Goal: Check status: Check status

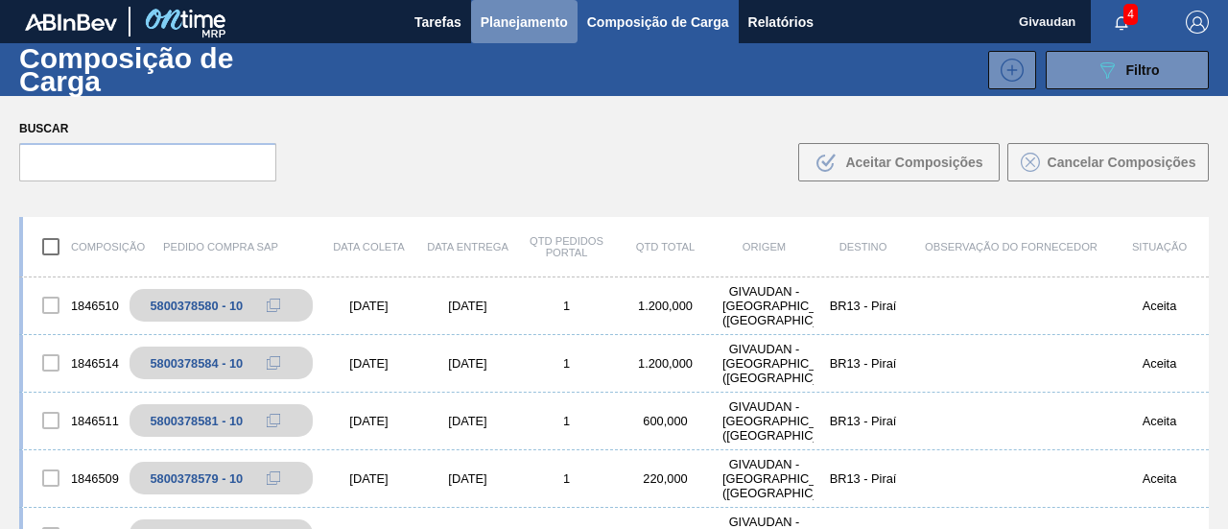
click at [511, 26] on span "Planejamento" at bounding box center [524, 22] width 87 height 23
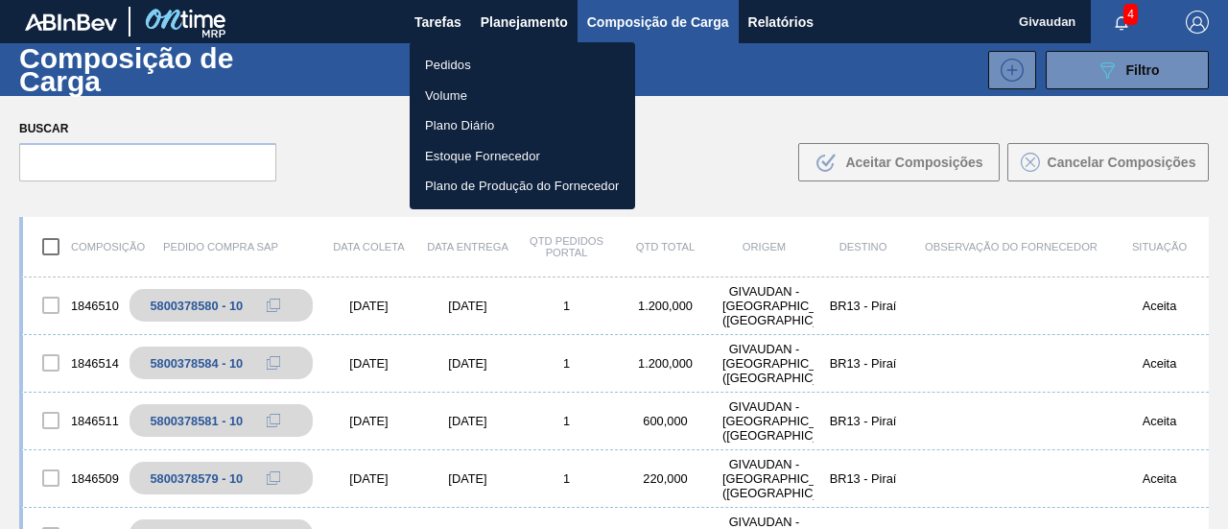
click at [443, 74] on li "Pedidos" at bounding box center [522, 65] width 225 height 31
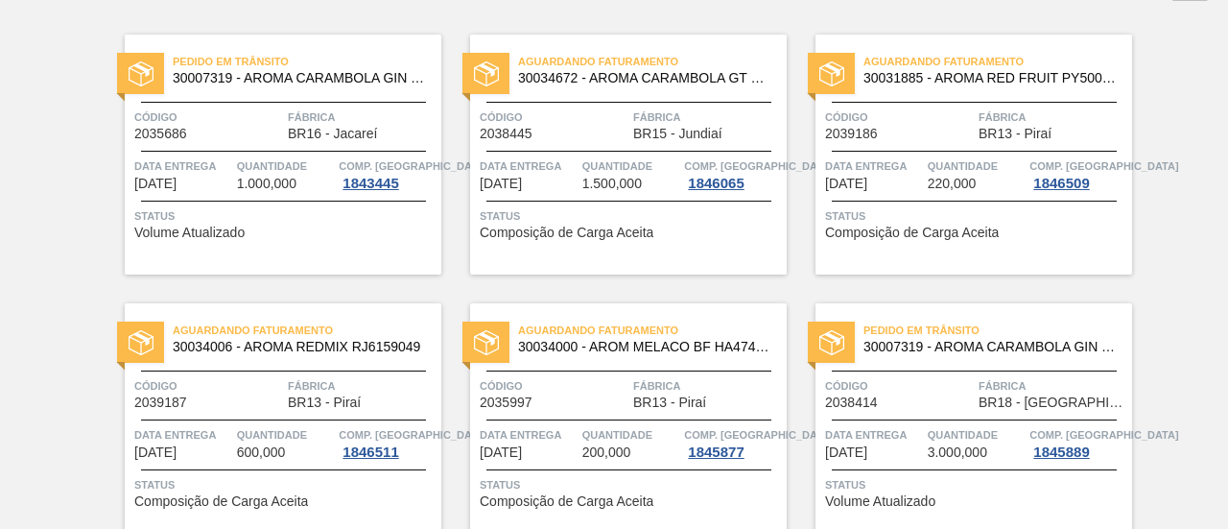
scroll to position [161, 0]
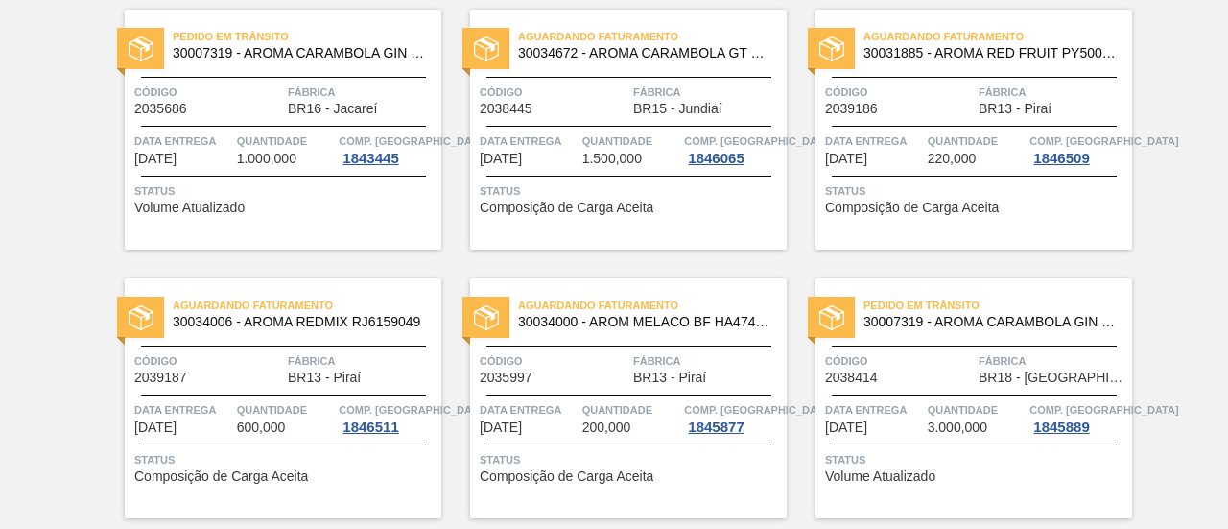
click at [885, 473] on span "Volume Atualizado" at bounding box center [880, 476] width 110 height 14
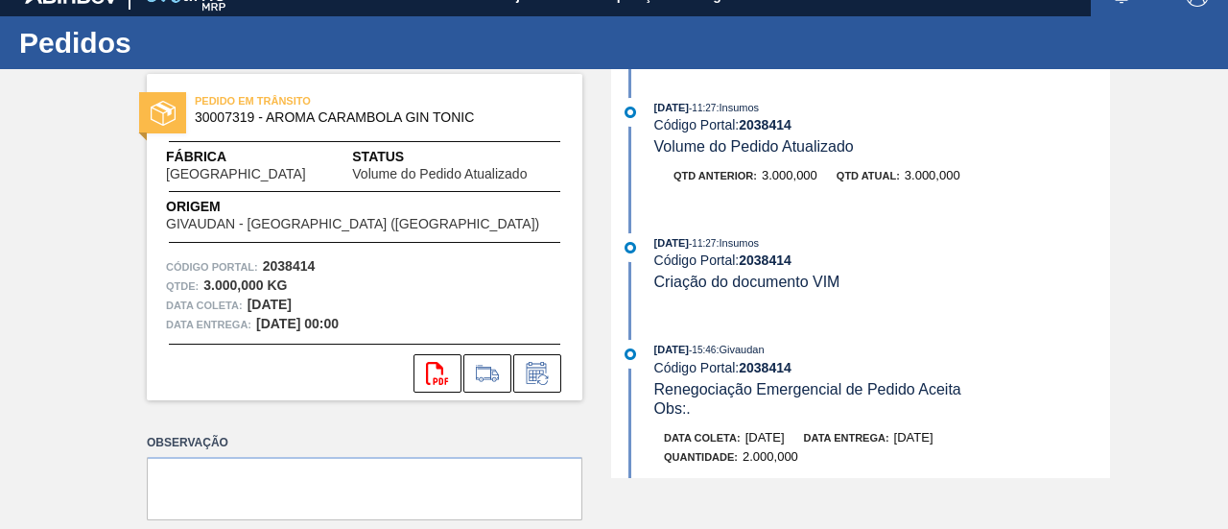
scroll to position [42, 0]
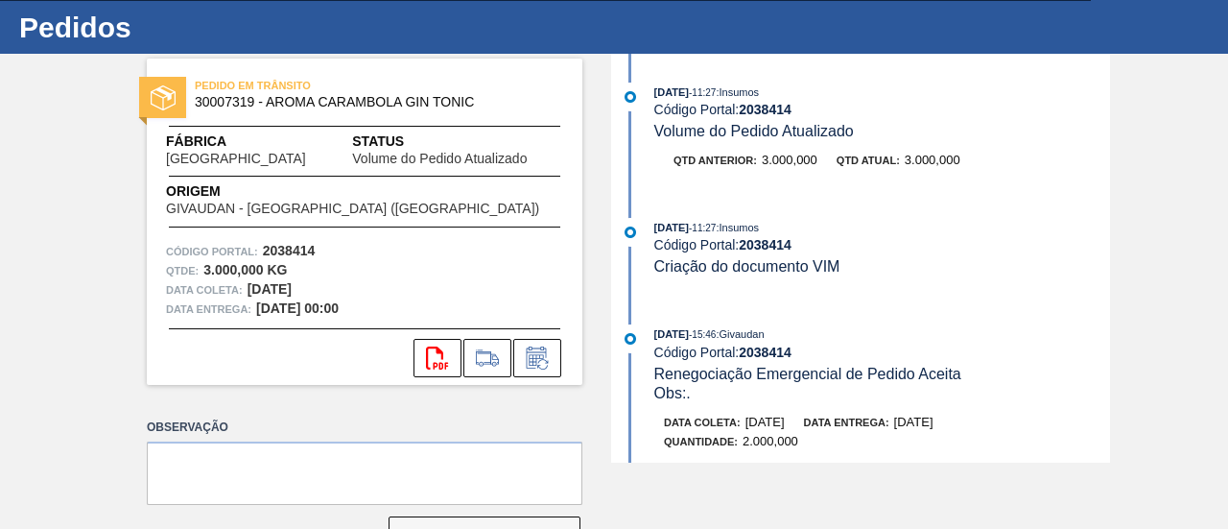
click at [230, 102] on span "30007319 - AROMA CARAMBOLA GIN TONIC" at bounding box center [369, 102] width 348 height 14
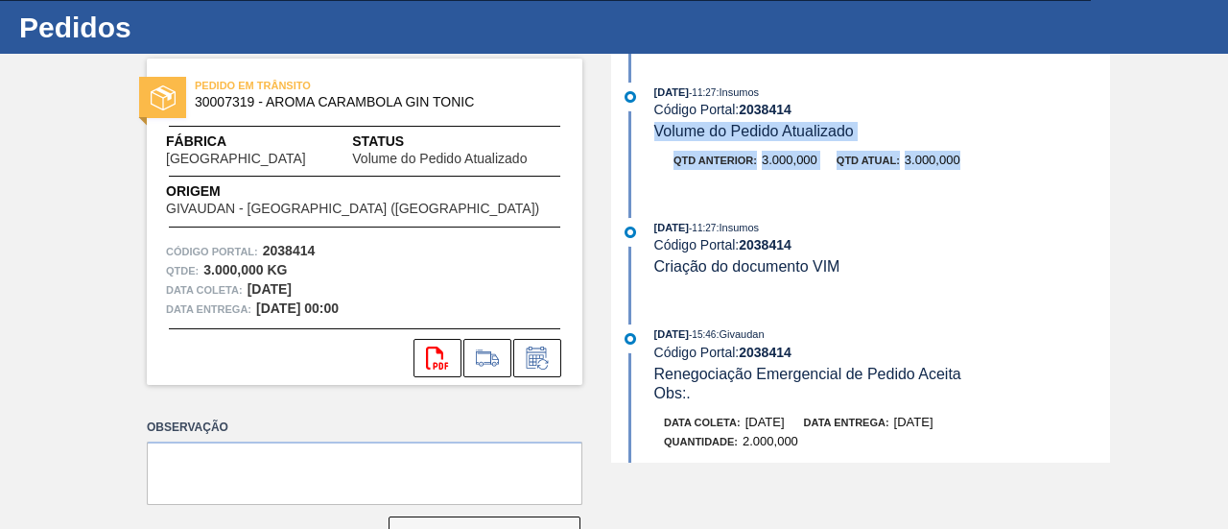
drag, startPoint x: 1109, startPoint y: 138, endPoint x: 1109, endPoint y: 155, distance: 17.3
click at [1109, 155] on div "PEDIDO [PERSON_NAME] 30007319 - AROMA CARAMBOLA GIN TONIC Fábrica [GEOGRAPHIC_D…" at bounding box center [614, 258] width 1228 height 409
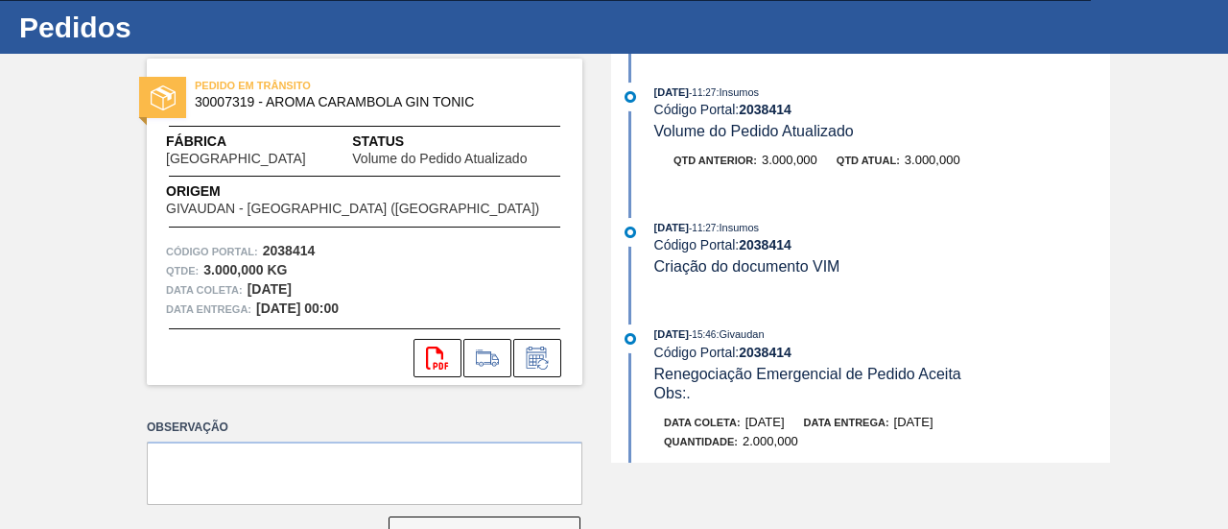
click at [999, 227] on div "[DATE] 11:27 : Insumos" at bounding box center [882, 227] width 456 height 19
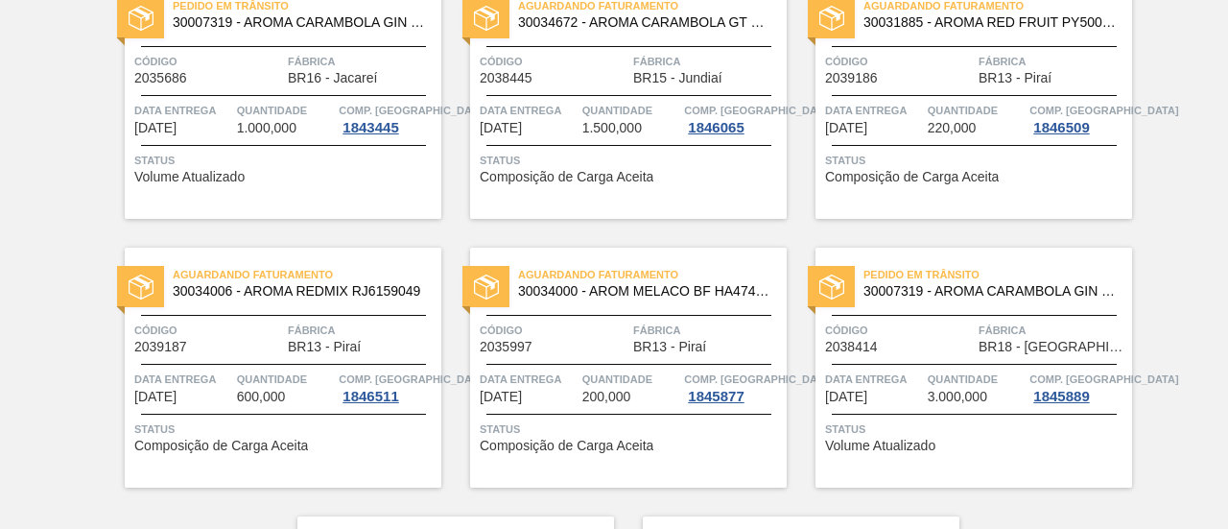
scroll to position [196, 0]
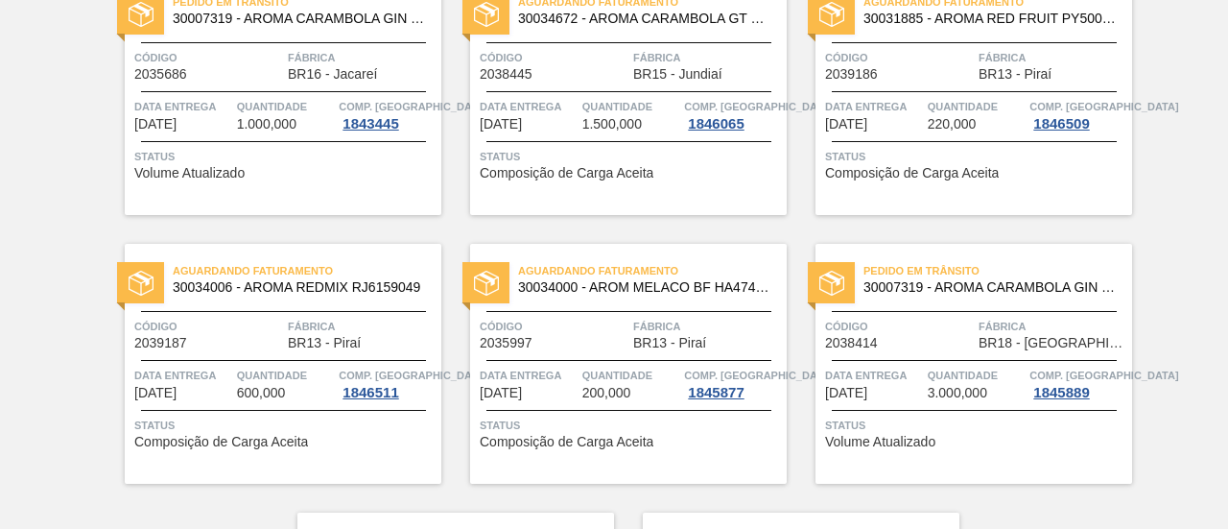
click at [896, 441] on span "Volume Atualizado" at bounding box center [880, 442] width 110 height 14
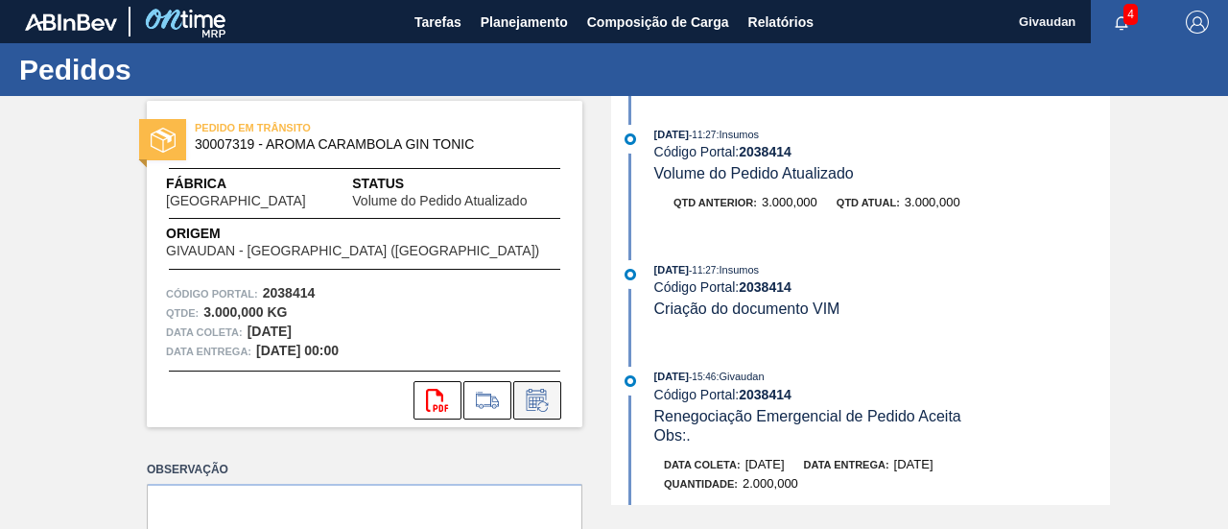
click at [543, 411] on icon at bounding box center [542, 406] width 11 height 11
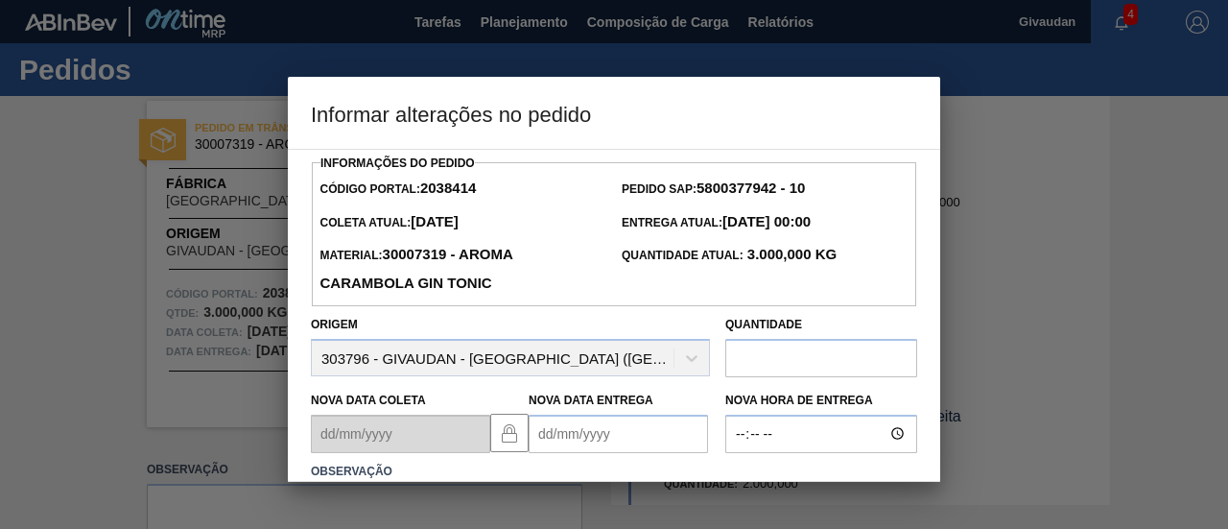
click at [988, 252] on div at bounding box center [614, 264] width 1228 height 529
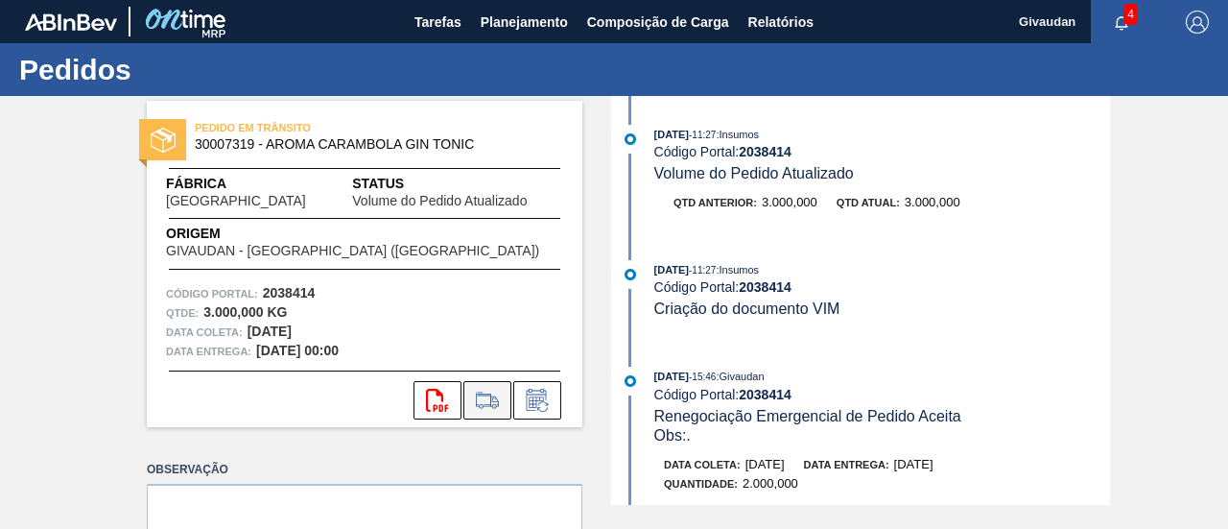
click at [499, 398] on icon at bounding box center [487, 400] width 31 height 23
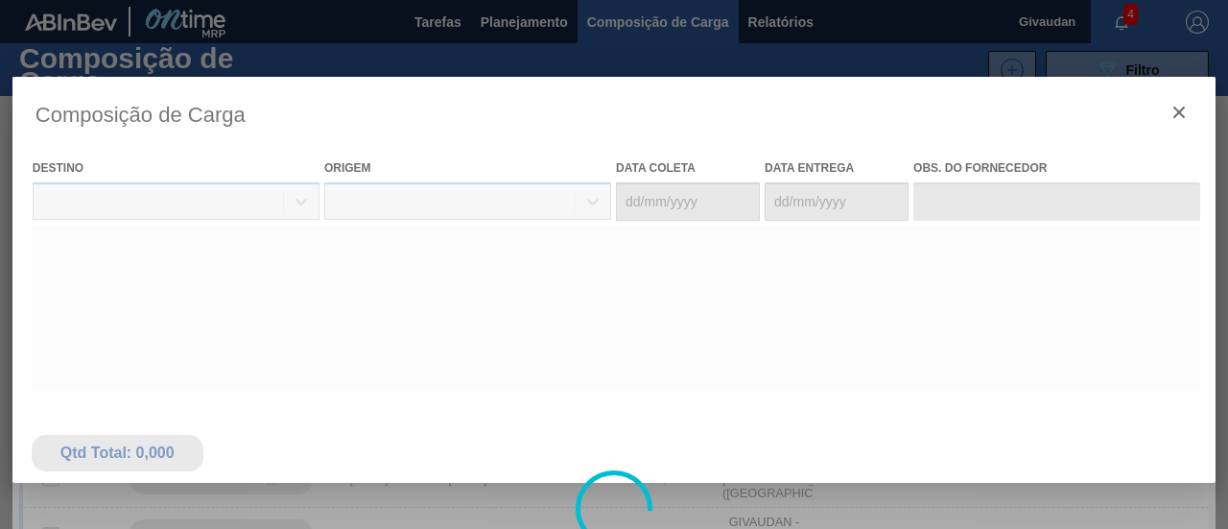
type coleta "[DATE]"
type entrega "[DATE]"
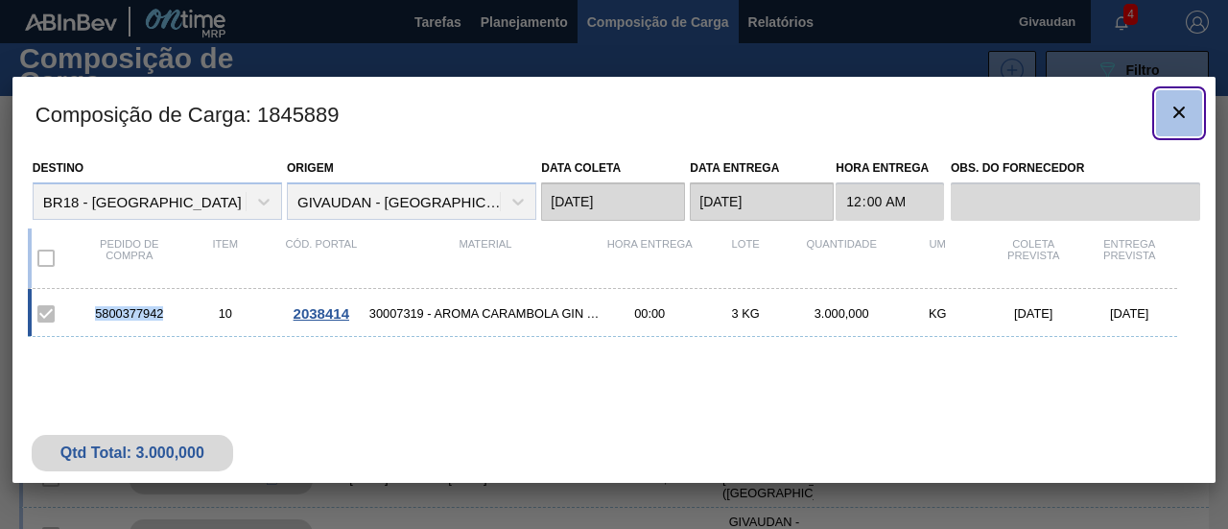
click at [1183, 116] on icon "botão de ícone" at bounding box center [1179, 112] width 23 height 23
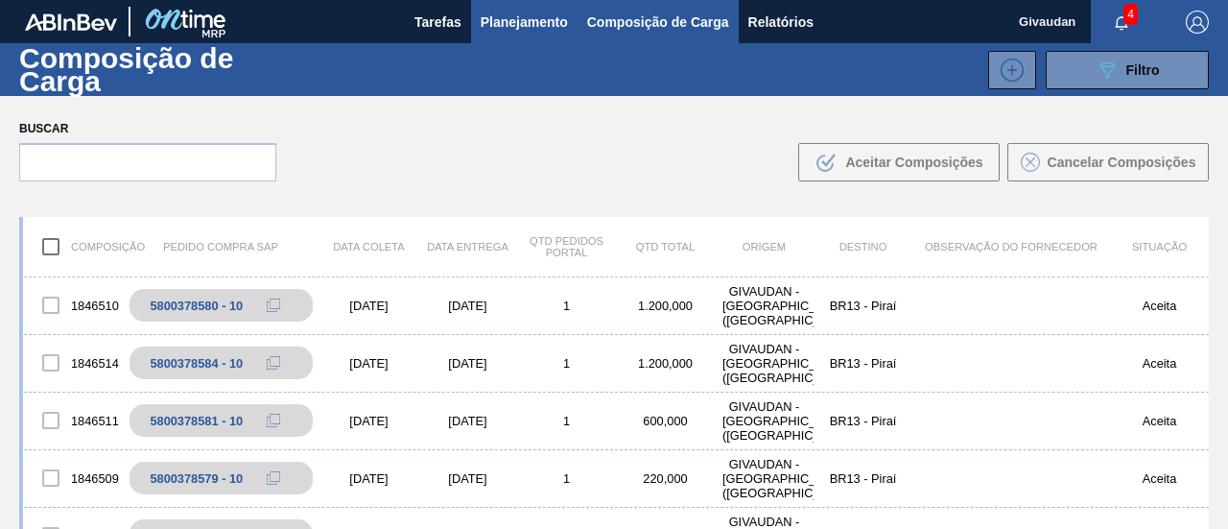
click at [556, 18] on span "Planejamento" at bounding box center [524, 22] width 87 height 23
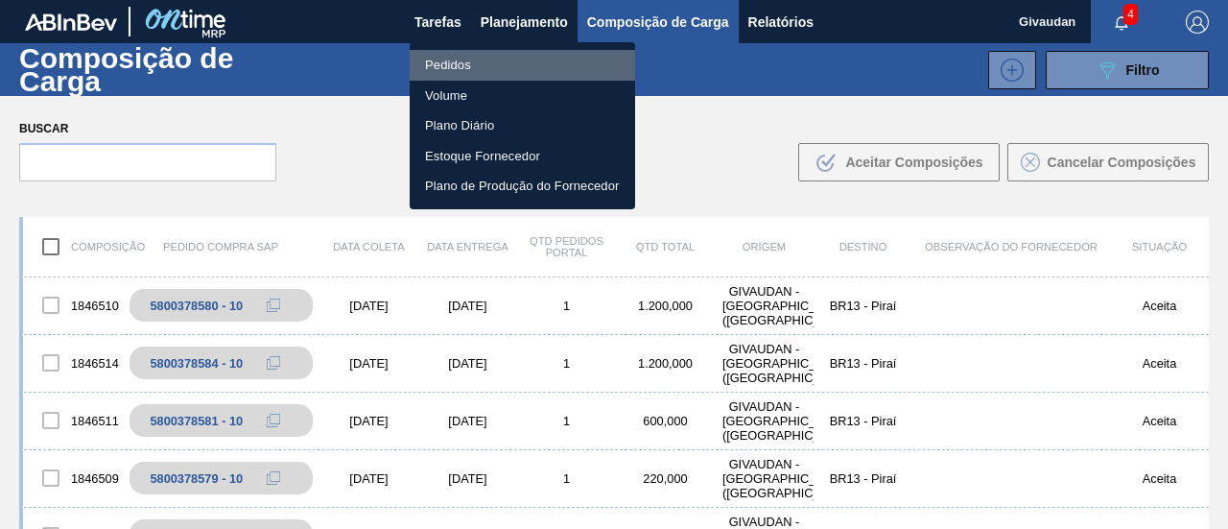
click at [478, 58] on li "Pedidos" at bounding box center [522, 65] width 225 height 31
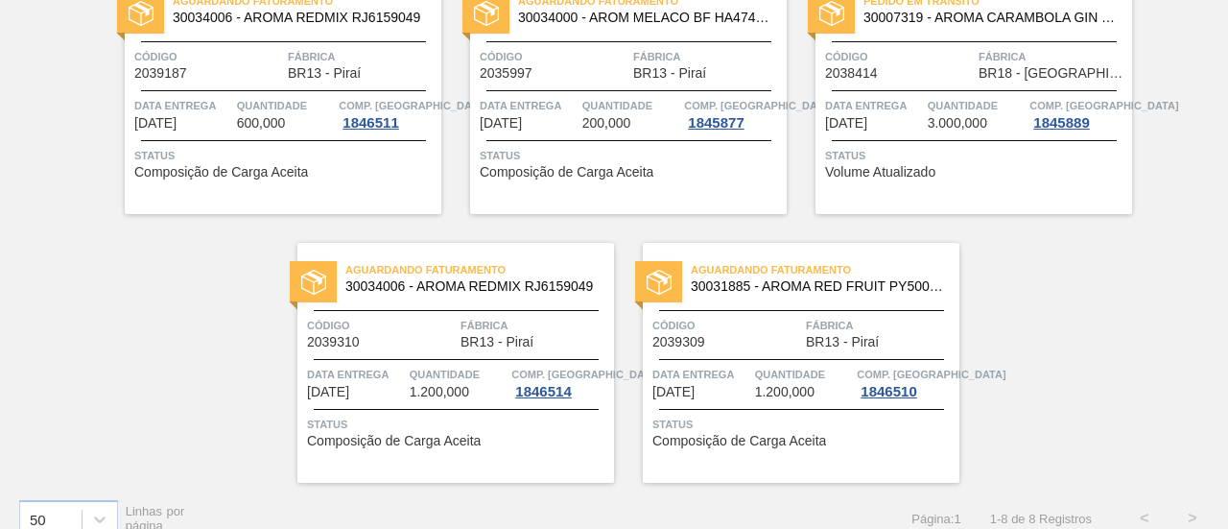
scroll to position [489, 0]
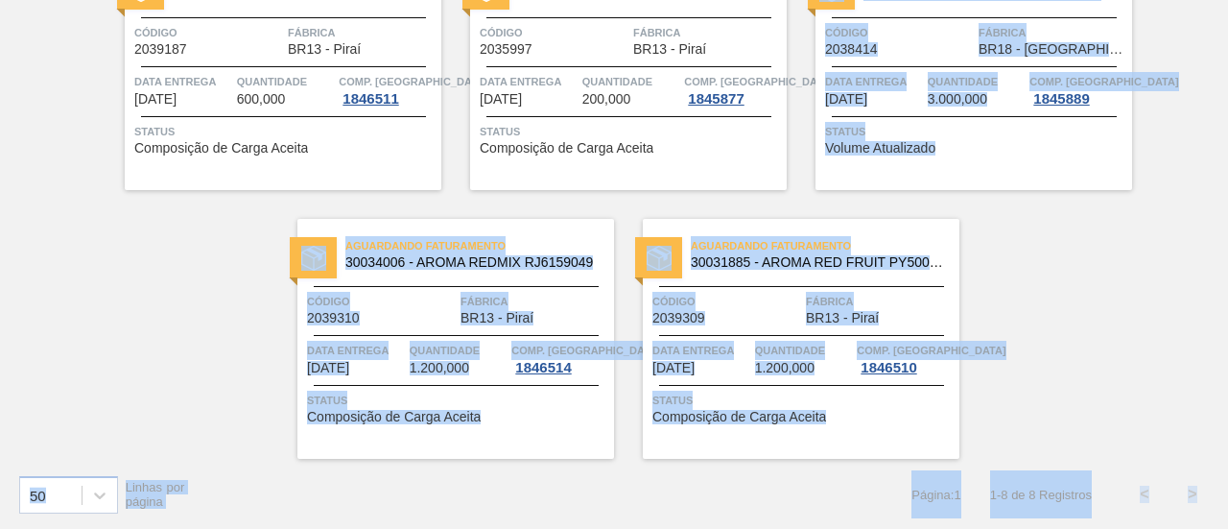
drag, startPoint x: 1220, startPoint y: 462, endPoint x: 1221, endPoint y: 315, distance: 147.8
click at [1221, 315] on div "Pedido [PERSON_NAME] 30007319 - AROMA CARAMBOLA GIN TONIC Código 2035686 Fábric…" at bounding box center [614, 91] width 1228 height 877
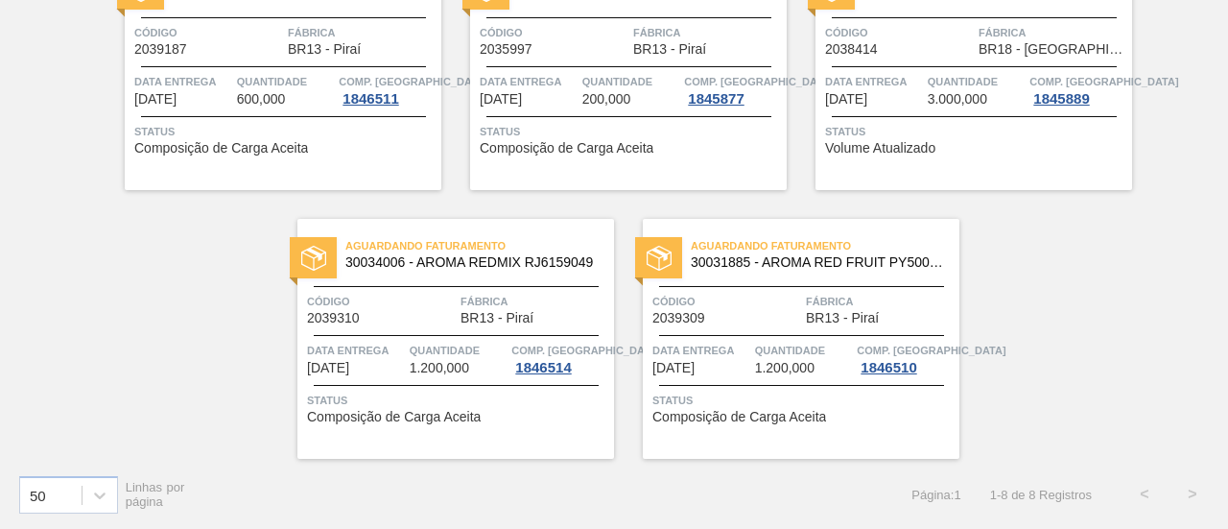
click at [1151, 369] on div "Pedido [PERSON_NAME] 30007319 - AROMA CARAMBOLA GIN TONIC Código 2035686 Fábric…" at bounding box center [614, 56] width 1228 height 806
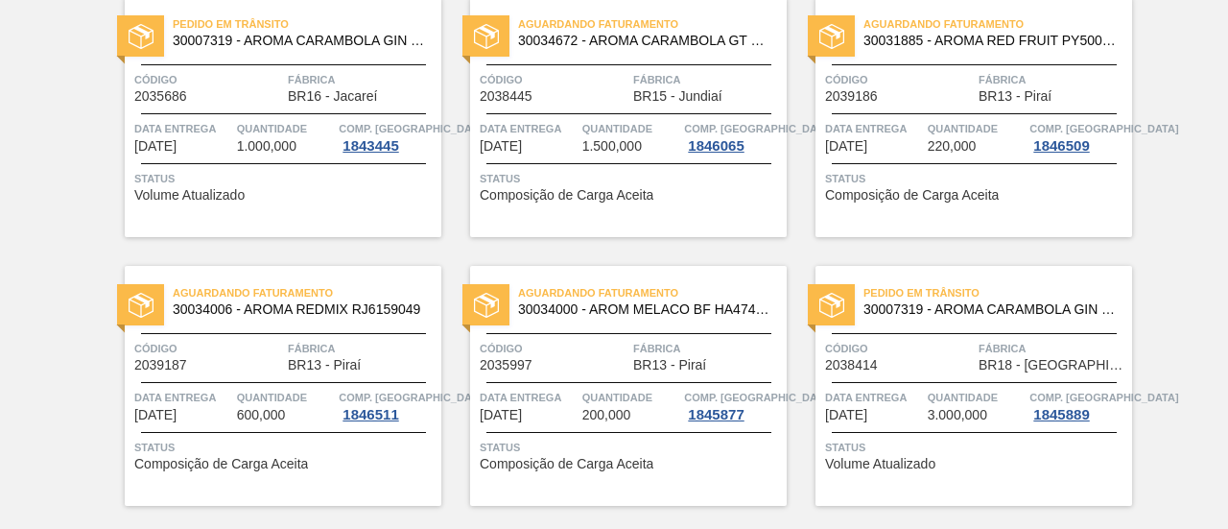
scroll to position [0, 0]
